Goal: Information Seeking & Learning: Find specific fact

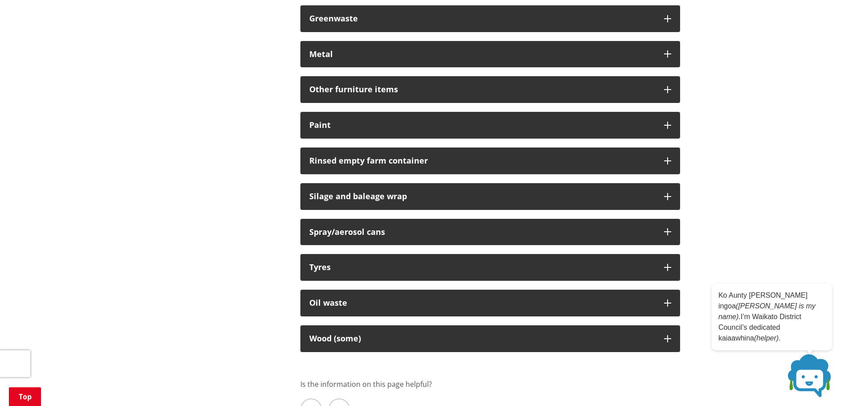
scroll to position [802, 0]
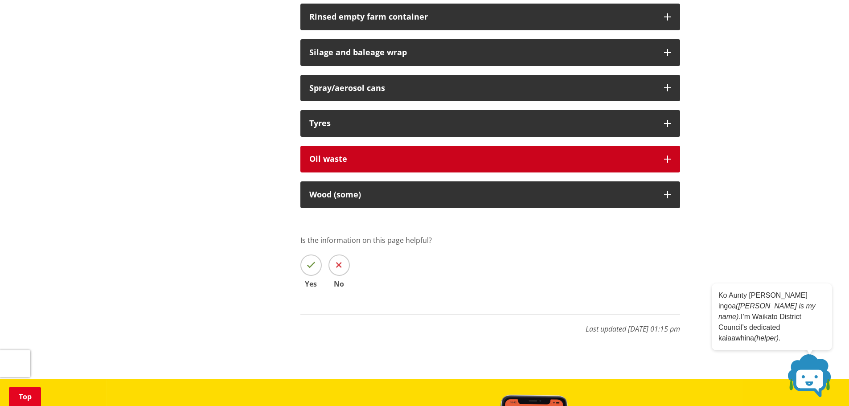
click at [667, 158] on icon "button" at bounding box center [667, 159] width 7 height 7
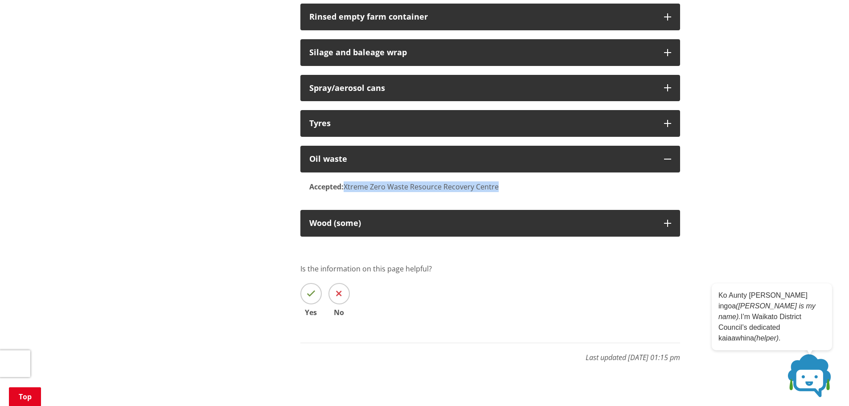
drag, startPoint x: 505, startPoint y: 188, endPoint x: 346, endPoint y: 187, distance: 159.1
click at [346, 187] on div "Accepted: Xtreme Zero Waste Resource Recovery Centre" at bounding box center [490, 186] width 362 height 11
copy div "Xtreme Zero Waste Resource Recovery Centre"
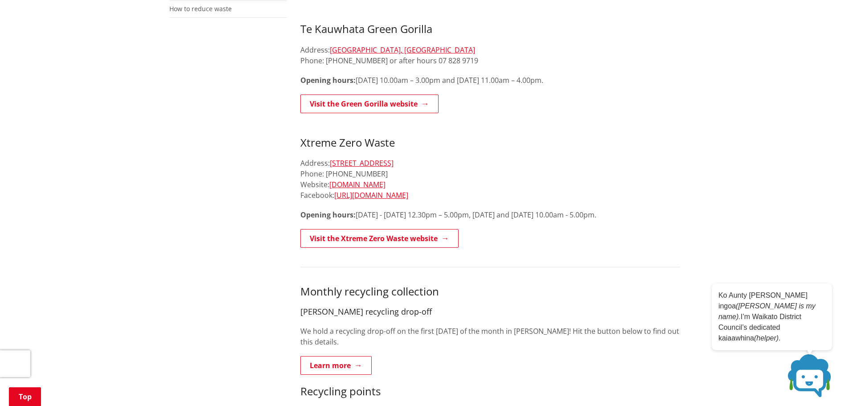
scroll to position [178, 0]
